Goal: Task Accomplishment & Management: Manage account settings

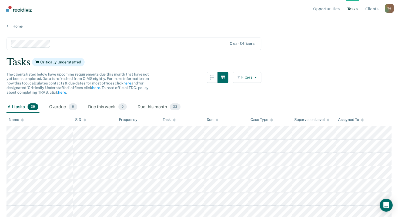
click at [9, 23] on div "Home" at bounding box center [199, 22] width 398 height 11
click at [9, 24] on link "Home" at bounding box center [198, 26] width 385 height 5
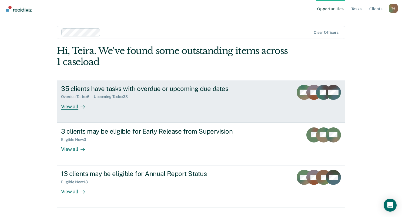
click at [80, 112] on link "35 clients have tasks with overdue or upcoming due dates Overdue Tasks : 6 Upco…" at bounding box center [201, 101] width 288 height 42
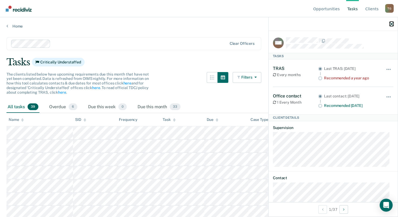
click at [391, 22] on icon "button" at bounding box center [392, 24] width 4 height 4
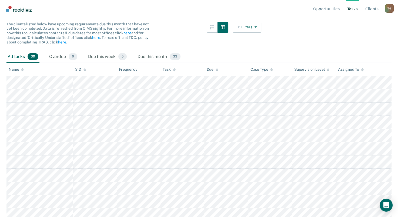
scroll to position [54, 0]
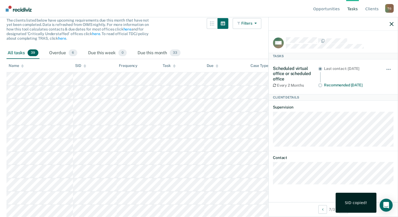
click at [385, 26] on div at bounding box center [332, 24] width 129 height 14
click at [387, 24] on div at bounding box center [332, 24] width 129 height 14
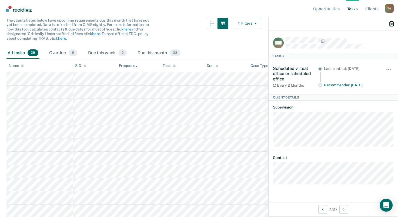
click at [390, 24] on icon "button" at bounding box center [392, 24] width 4 height 4
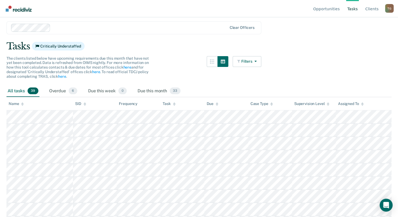
scroll to position [0, 0]
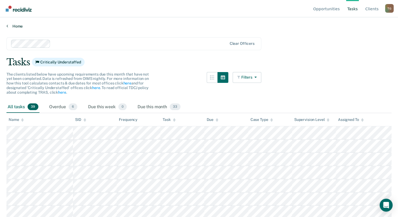
click at [18, 27] on link "Home" at bounding box center [198, 26] width 385 height 5
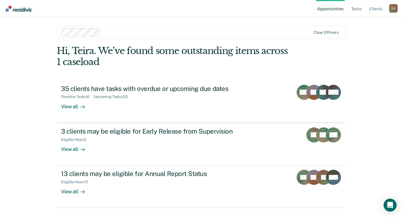
click at [22, 61] on div "Opportunities Tasks Client s [PERSON_NAME] T G Profile How it works Log Out Cle…" at bounding box center [201, 108] width 402 height 217
click at [332, 9] on link "Opportunities" at bounding box center [330, 8] width 29 height 17
click at [331, 9] on link "Opportunities" at bounding box center [330, 8] width 29 height 17
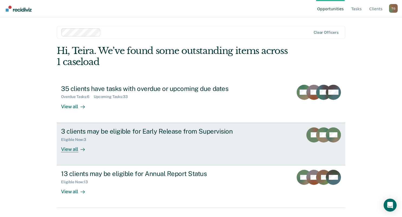
click at [75, 146] on div "View all" at bounding box center [76, 147] width 30 height 11
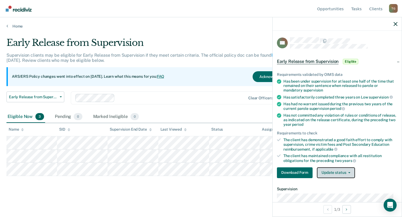
click at [347, 172] on button "Update status" at bounding box center [336, 172] width 38 height 11
click at [346, 172] on span "button" at bounding box center [348, 172] width 4 height 1
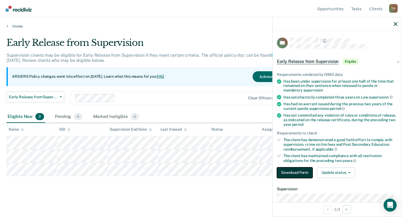
click at [292, 172] on button "Download Form" at bounding box center [295, 172] width 36 height 11
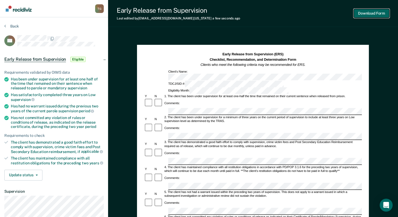
click at [362, 15] on button "Download Form" at bounding box center [372, 13] width 36 height 9
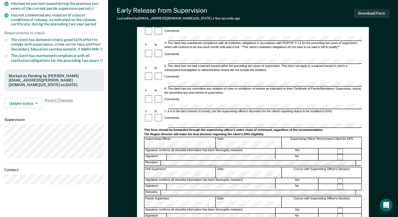
scroll to position [10, 0]
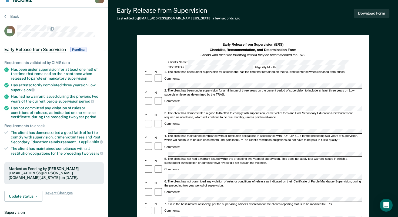
click at [78, 48] on span "Pending" at bounding box center [78, 49] width 16 height 5
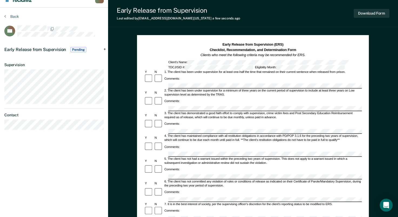
click at [78, 48] on span "Pending" at bounding box center [78, 49] width 16 height 5
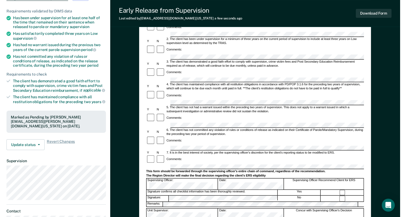
scroll to position [0, 0]
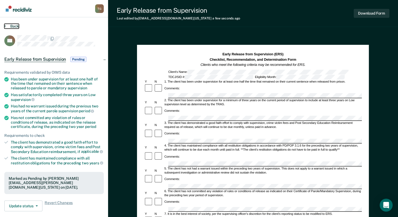
click at [10, 25] on button "Back" at bounding box center [11, 26] width 15 height 5
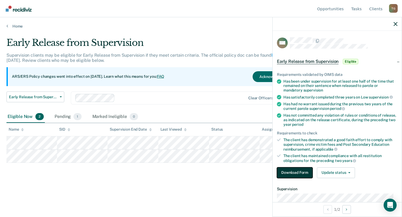
click at [288, 171] on button "Download Form" at bounding box center [295, 172] width 36 height 11
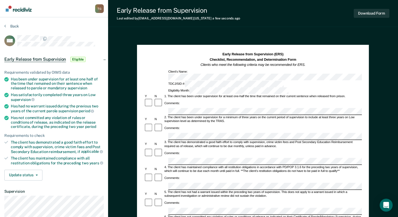
click at [19, 24] on section "Back EW Early Release from Supervision Eligible Requirements validated by OIMS …" at bounding box center [54, 148] width 108 height 262
click at [18, 24] on button "Back" at bounding box center [11, 26] width 15 height 5
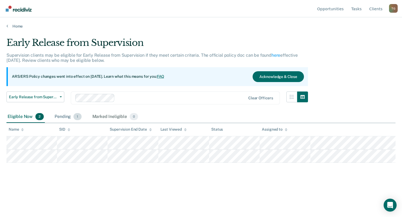
click at [75, 121] on div "Pending 1" at bounding box center [67, 117] width 29 height 12
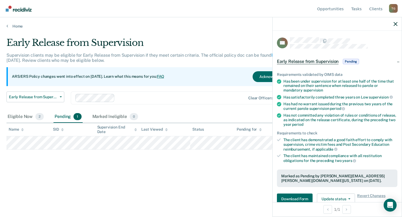
drag, startPoint x: 222, startPoint y: 180, endPoint x: 215, endPoint y: 179, distance: 6.6
click at [221, 180] on div "Early Release from Supervision Supervision clients may be eligible for Early Re…" at bounding box center [200, 115] width 389 height 157
click at [302, 61] on span "Early Release from Supervision" at bounding box center [308, 61] width 62 height 5
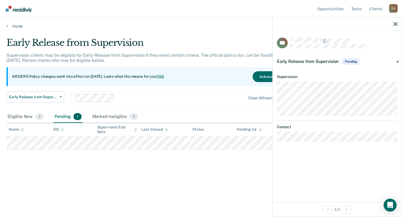
click at [302, 61] on span "Early Release from Supervision" at bounding box center [308, 61] width 62 height 5
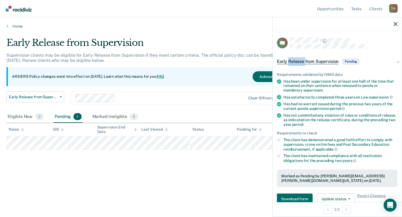
click at [302, 61] on span "Early Release from Supervision" at bounding box center [308, 61] width 62 height 5
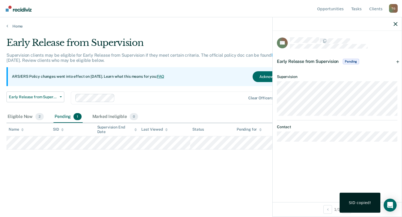
click at [66, 165] on div "Early Release from Supervision Supervision clients may be eligible for Early Re…" at bounding box center [200, 106] width 389 height 139
click at [297, 174] on div "TR Early Release from Supervision Pending Requirements validated by OIMS data H…" at bounding box center [337, 117] width 129 height 172
click at [396, 25] on icon "button" at bounding box center [396, 24] width 4 height 4
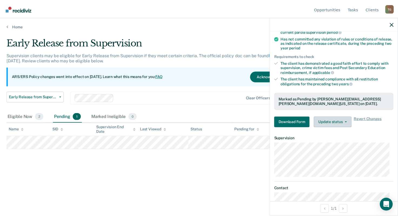
scroll to position [87, 0]
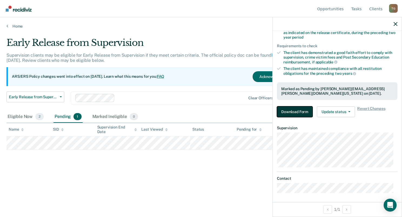
click at [301, 113] on button "Download Form" at bounding box center [295, 111] width 36 height 11
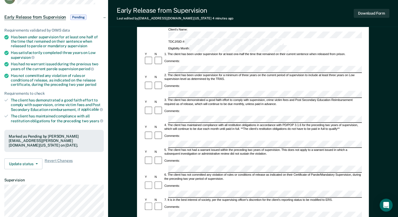
scroll to position [108, 0]
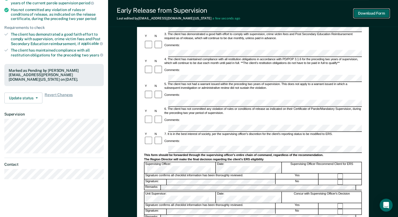
click at [355, 17] on button "Download Form" at bounding box center [372, 13] width 36 height 9
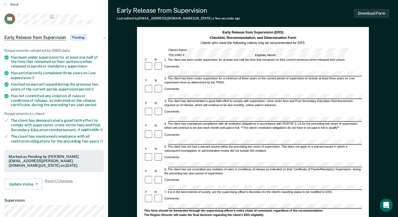
scroll to position [0, 0]
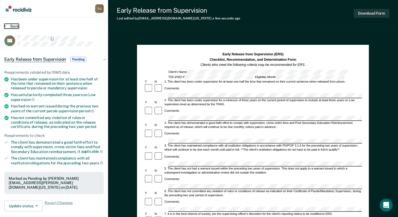
click at [11, 25] on button "Back" at bounding box center [11, 26] width 15 height 5
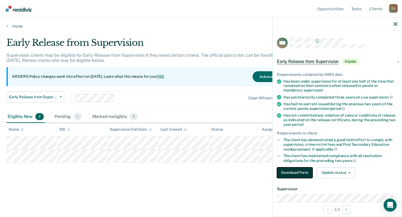
click at [289, 167] on button "Download Form" at bounding box center [295, 172] width 36 height 11
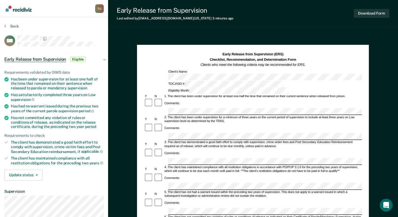
click at [153, 108] on div at bounding box center [253, 111] width 218 height 7
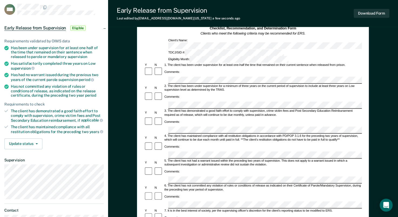
scroll to position [81, 0]
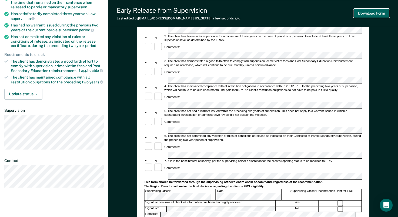
click at [363, 12] on button "Download Form" at bounding box center [372, 13] width 36 height 9
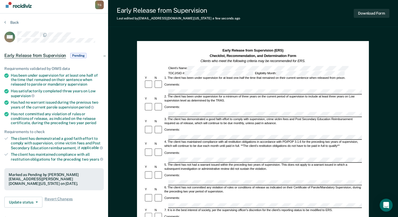
scroll to position [0, 0]
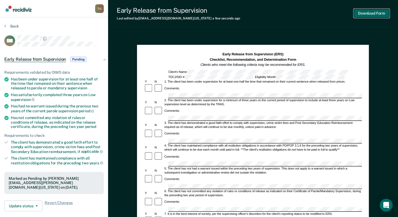
click at [361, 15] on button "Download Form" at bounding box center [372, 13] width 36 height 9
click at [14, 25] on button "Back" at bounding box center [11, 26] width 15 height 5
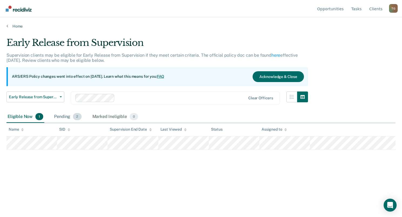
click at [68, 112] on div "Pending 2" at bounding box center [67, 117] width 29 height 12
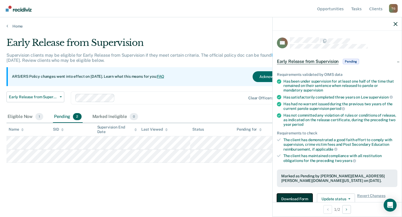
click at [288, 198] on button "Download Form" at bounding box center [295, 199] width 36 height 11
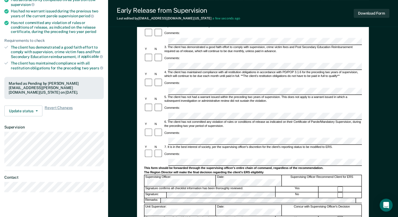
scroll to position [91, 0]
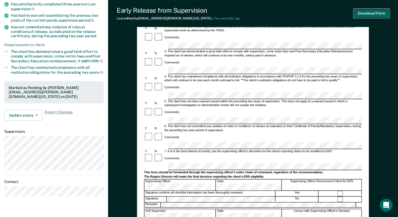
click at [359, 14] on button "Download Form" at bounding box center [372, 13] width 36 height 9
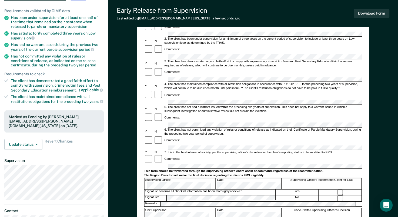
scroll to position [0, 0]
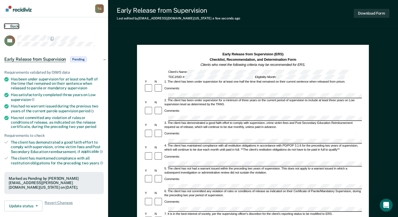
click at [15, 25] on button "Back" at bounding box center [11, 26] width 15 height 5
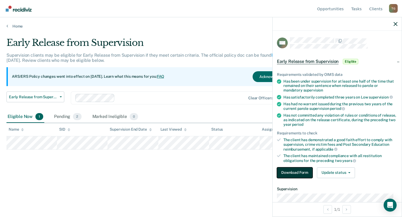
click at [283, 174] on button "Download Form" at bounding box center [295, 172] width 36 height 11
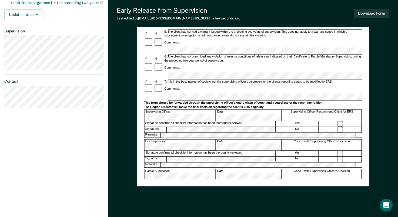
scroll to position [172, 0]
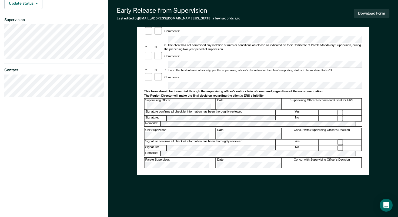
click at [181, 96] on form "Early Release from Supervision (ERS) Checklist, Recommendation, and Determinati…" at bounding box center [253, 64] width 218 height 369
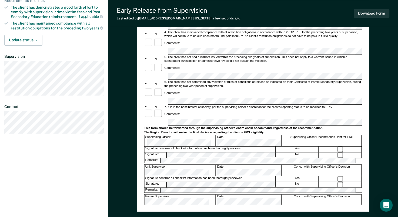
scroll to position [0, 0]
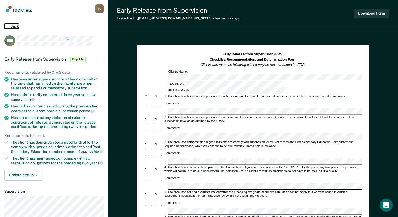
click at [11, 25] on button "Back" at bounding box center [11, 26] width 15 height 5
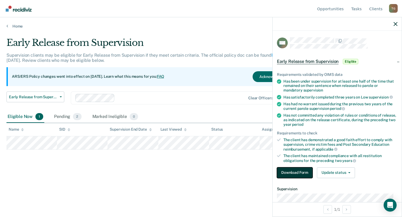
click at [300, 172] on button "Download Form" at bounding box center [295, 172] width 36 height 11
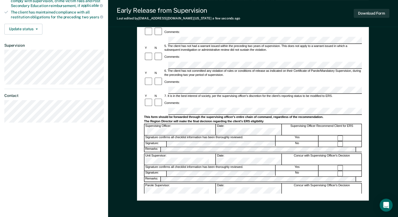
scroll to position [118, 0]
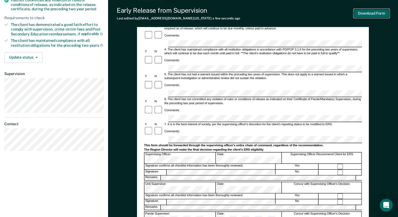
click at [361, 15] on button "Download Form" at bounding box center [372, 13] width 36 height 9
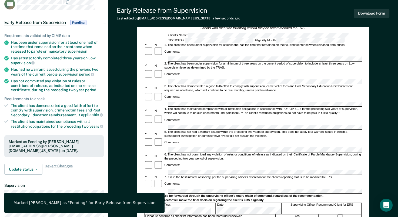
scroll to position [0, 0]
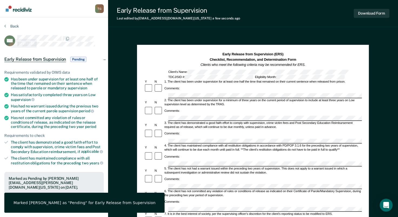
click at [8, 24] on section "Back SM Early Release from Supervision Pending Requirements validated by OIMS d…" at bounding box center [54, 163] width 108 height 293
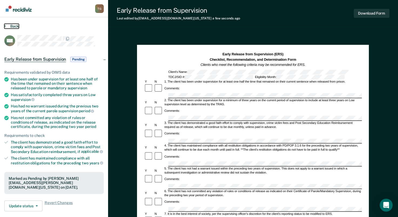
click at [11, 26] on button "Back" at bounding box center [11, 26] width 15 height 5
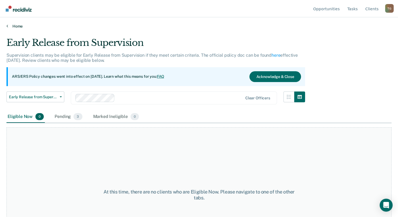
click at [17, 24] on link "Home" at bounding box center [198, 26] width 385 height 5
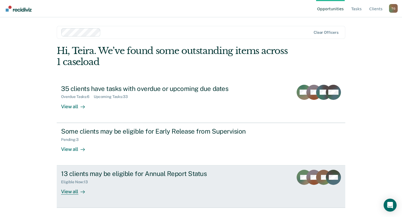
click at [70, 189] on div "View all" at bounding box center [76, 189] width 30 height 11
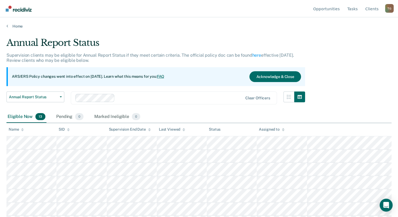
scroll to position [91, 0]
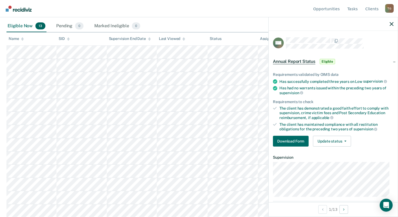
click at [205, 28] on div "Eligible Now 13 Pending 0 Marked Ineligible 0" at bounding box center [198, 26] width 385 height 12
click at [293, 142] on button "Download Form" at bounding box center [291, 141] width 36 height 11
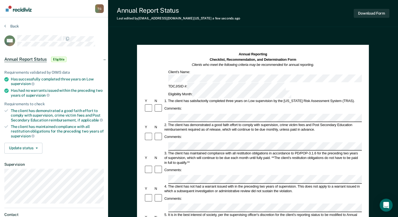
click at [148, 142] on div at bounding box center [253, 146] width 218 height 8
click at [184, 184] on div "4. The client has not had a warrant issued with in the preceding two years of s…" at bounding box center [263, 188] width 198 height 9
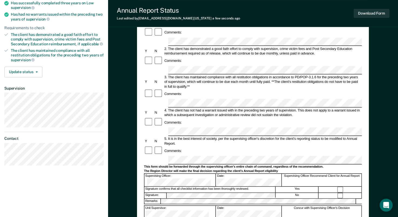
scroll to position [135, 0]
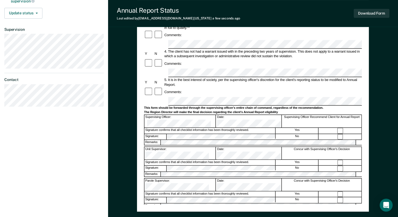
click at [148, 140] on div "Remarks:" at bounding box center [253, 143] width 218 height 6
click at [151, 140] on div "Remarks:" at bounding box center [253, 143] width 218 height 6
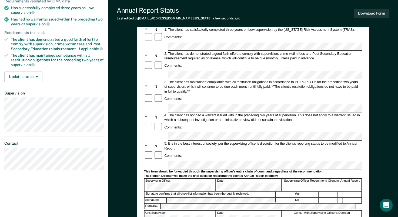
scroll to position [0, 0]
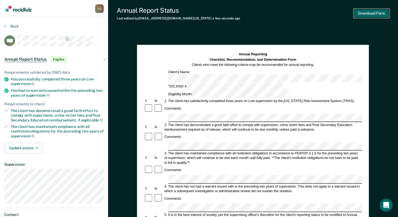
click at [360, 12] on button "Download Form" at bounding box center [372, 13] width 36 height 9
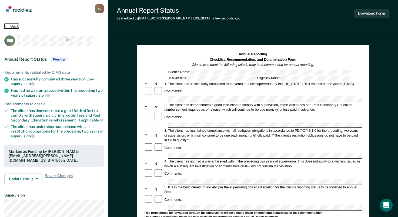
click at [13, 24] on button "Back" at bounding box center [11, 26] width 15 height 5
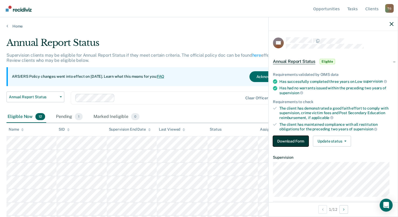
click at [291, 140] on button "Download Form" at bounding box center [291, 141] width 36 height 11
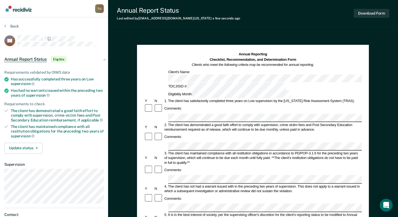
click at [369, 16] on button "Download Form" at bounding box center [372, 13] width 36 height 9
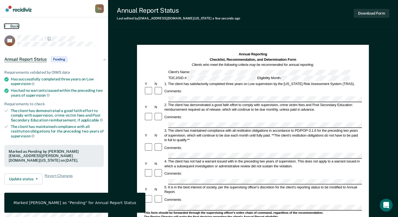
click at [4, 26] on icon at bounding box center [5, 26] width 2 height 4
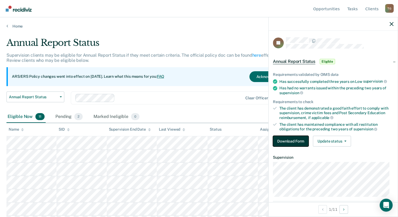
click at [284, 138] on button "Download Form" at bounding box center [291, 141] width 36 height 11
